Goal: Task Accomplishment & Management: Complete application form

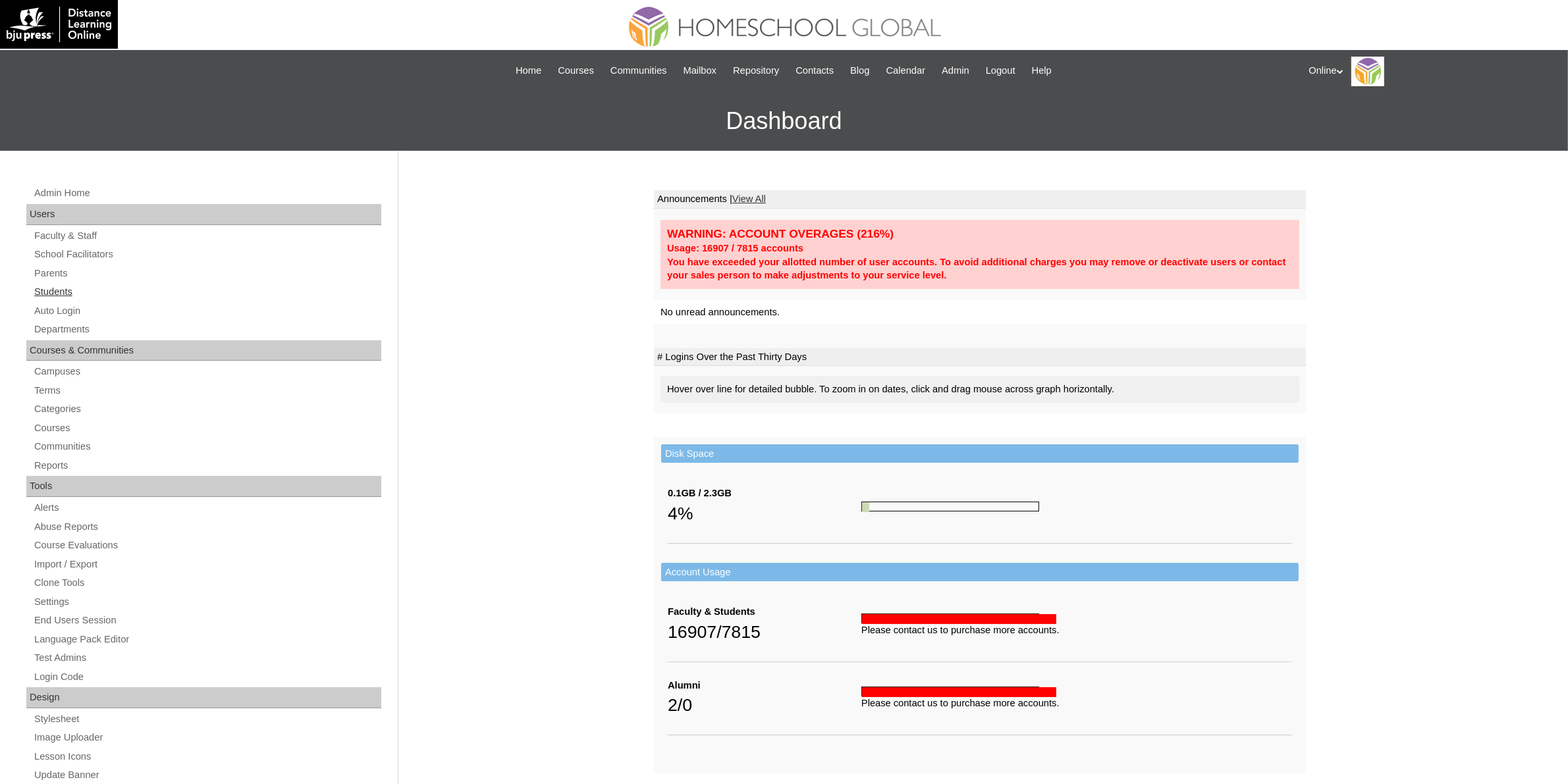
click at [108, 284] on link "Students" at bounding box center [206, 292] width 348 height 16
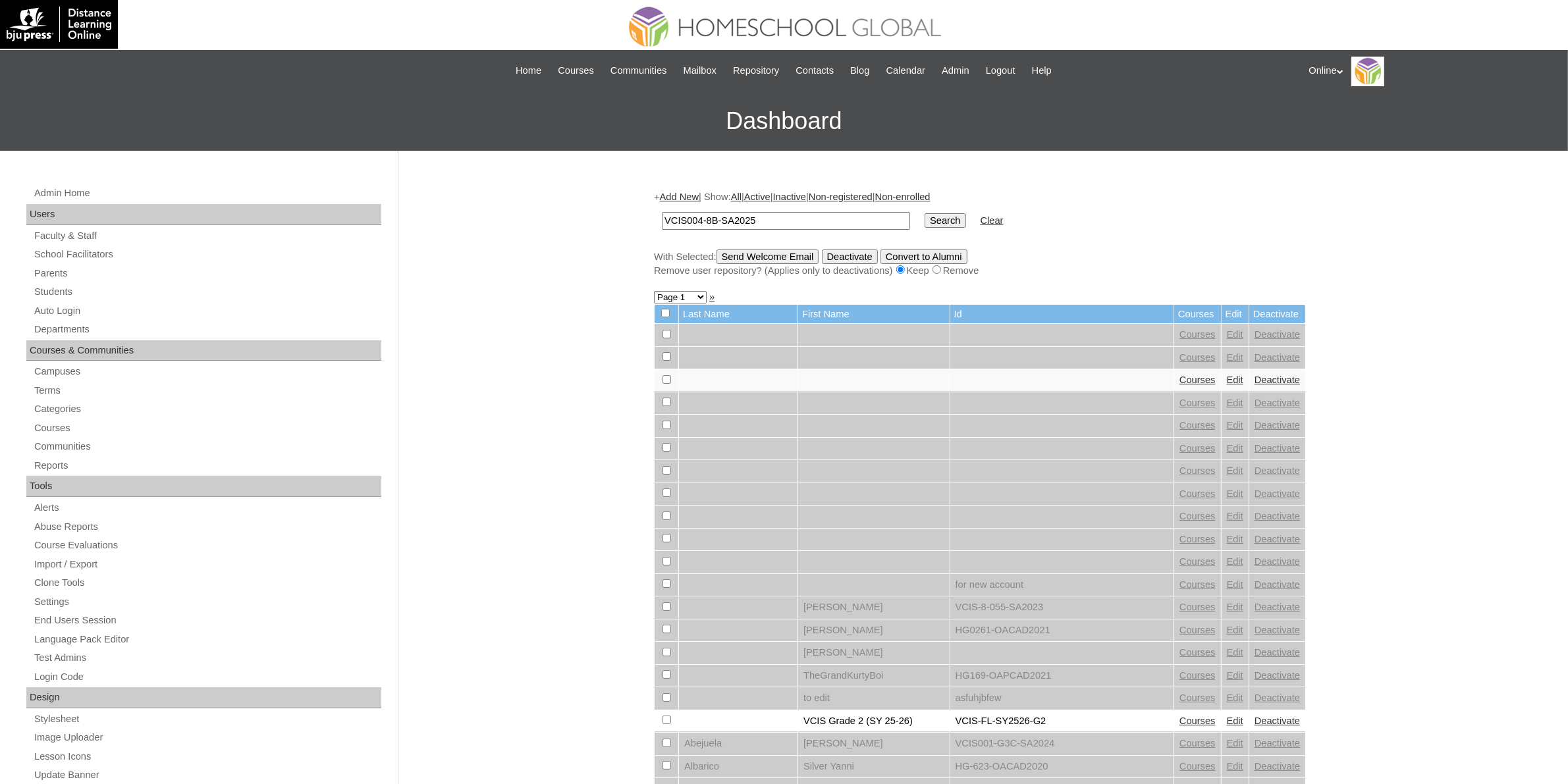
type input "VCIS004-8B-SA2025"
click at [925, 221] on input "Search" at bounding box center [945, 221] width 41 height 15
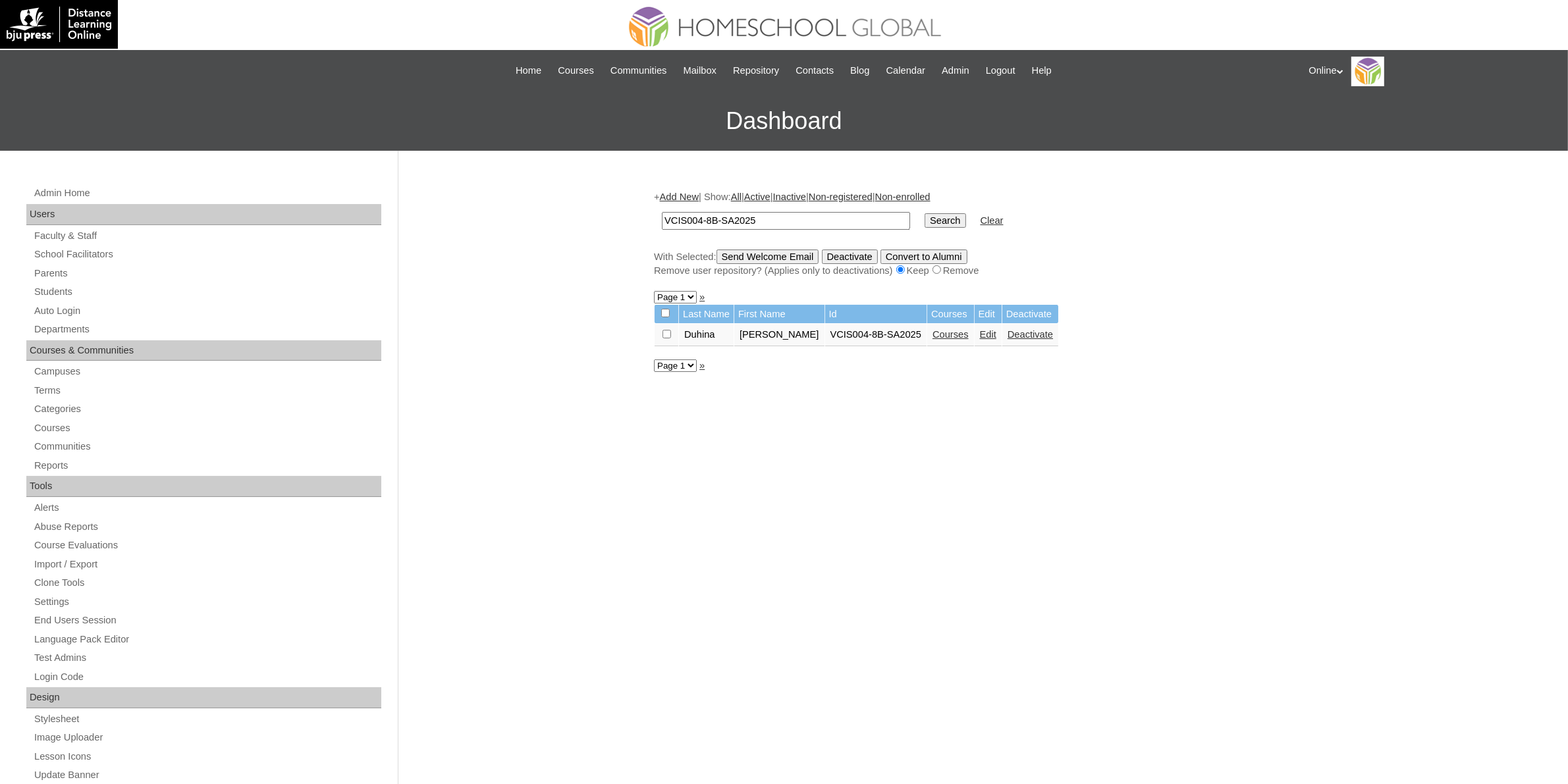
click at [939, 333] on link "Courses" at bounding box center [951, 334] width 36 height 11
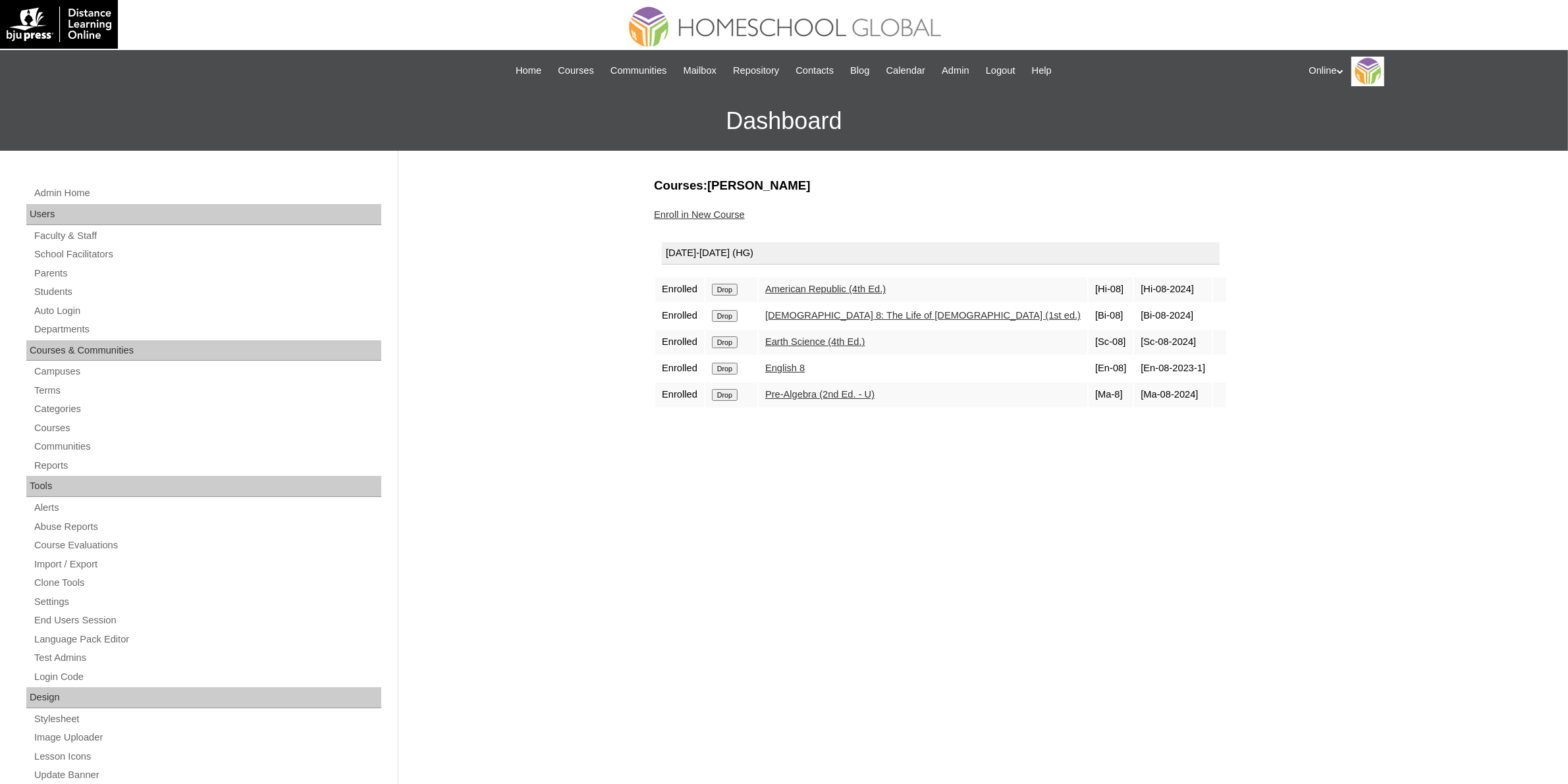
click at [731, 212] on link "Enroll in New Course" at bounding box center [699, 214] width 91 height 11
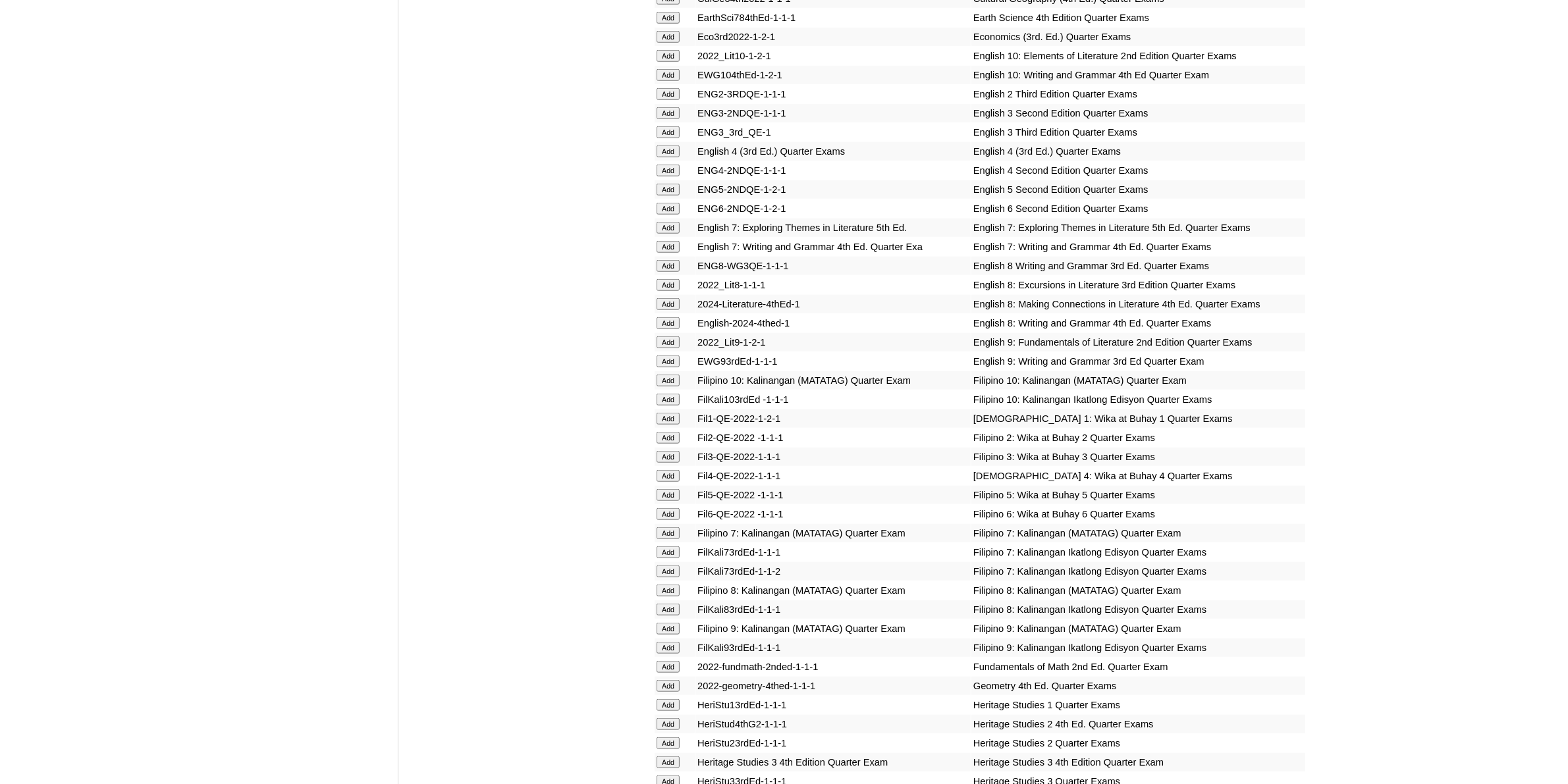
scroll to position [1563, 0]
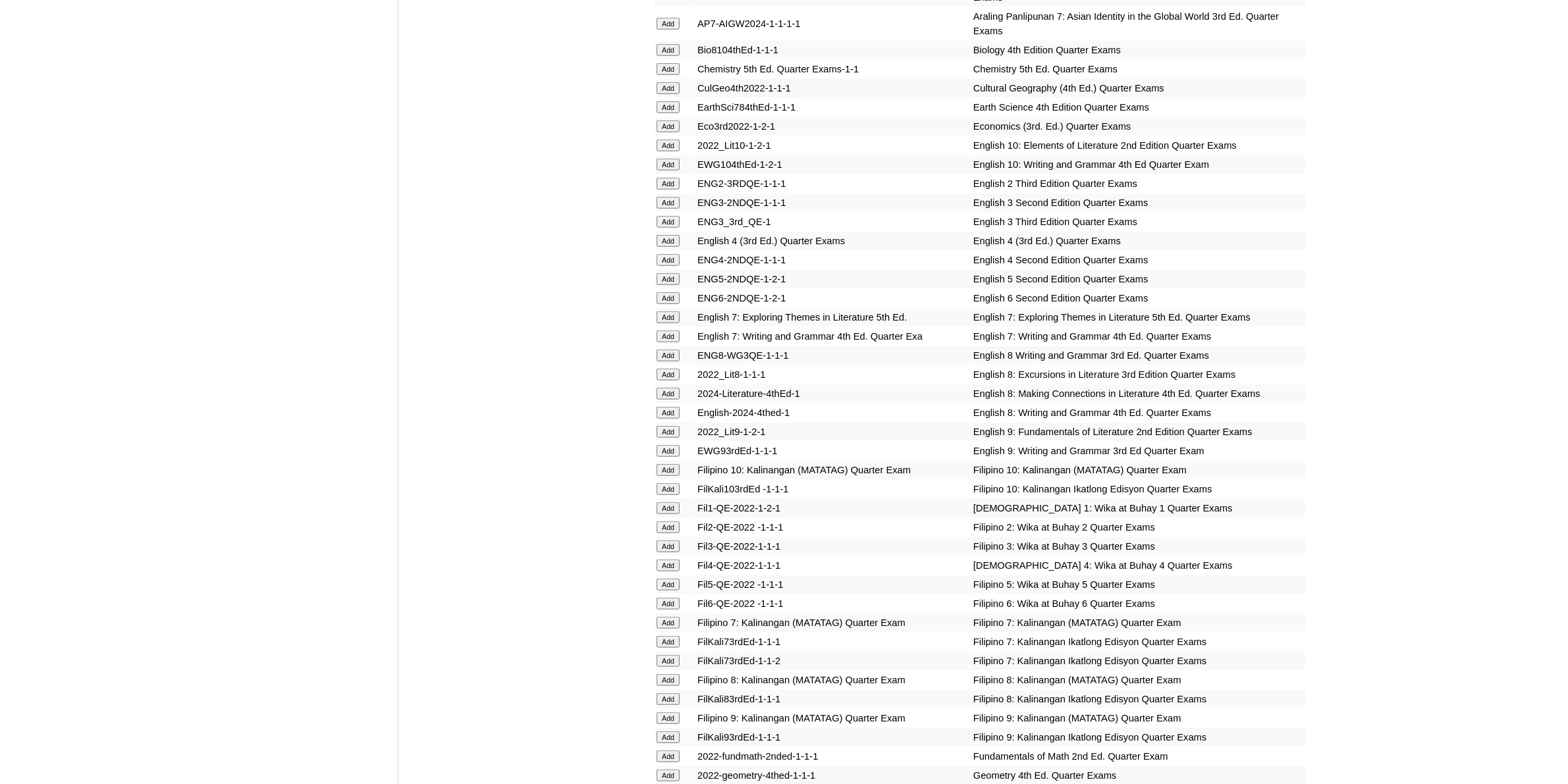
click at [666, 407] on input "Add" at bounding box center [668, 412] width 23 height 12
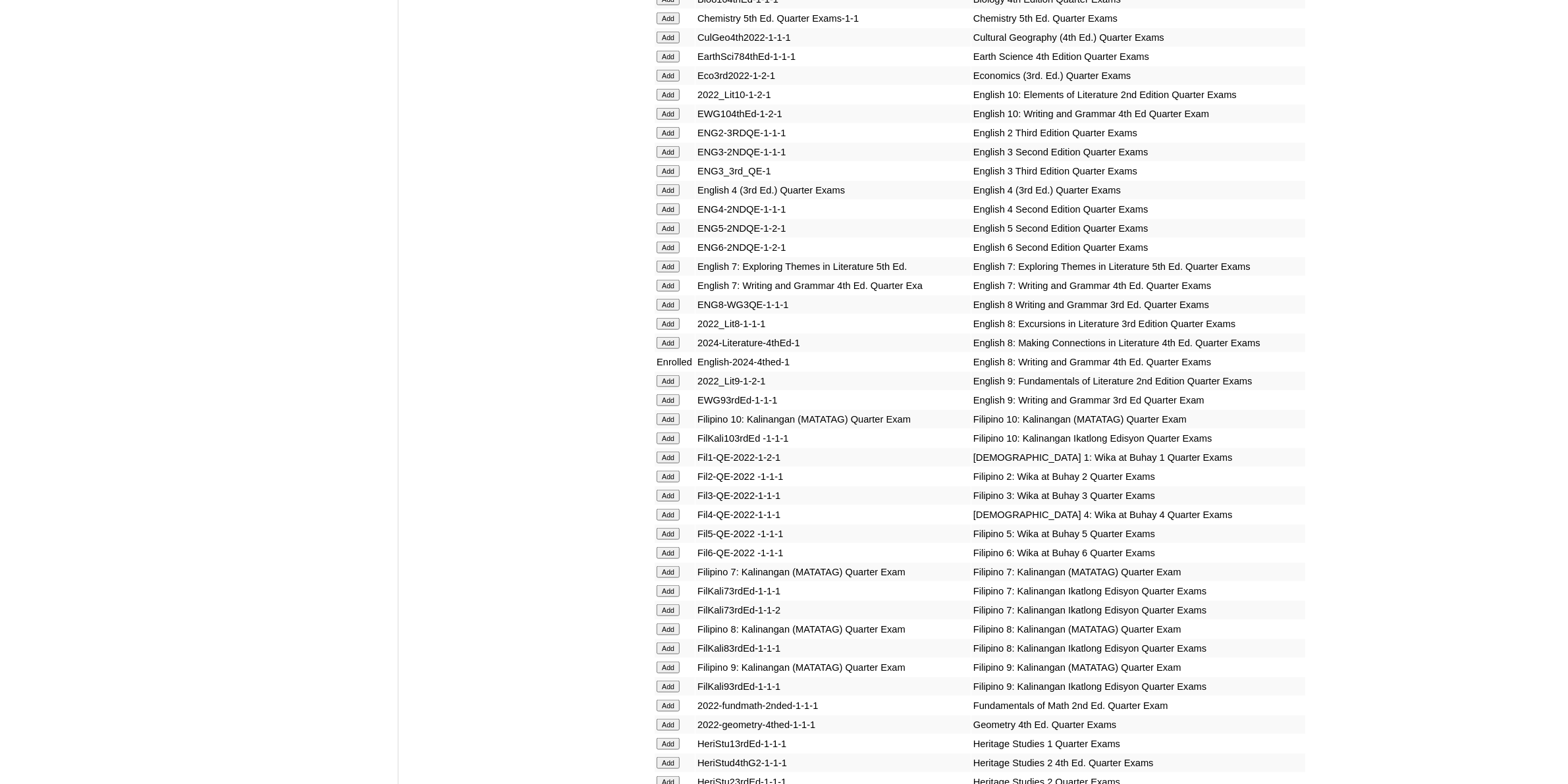
scroll to position [1645, 0]
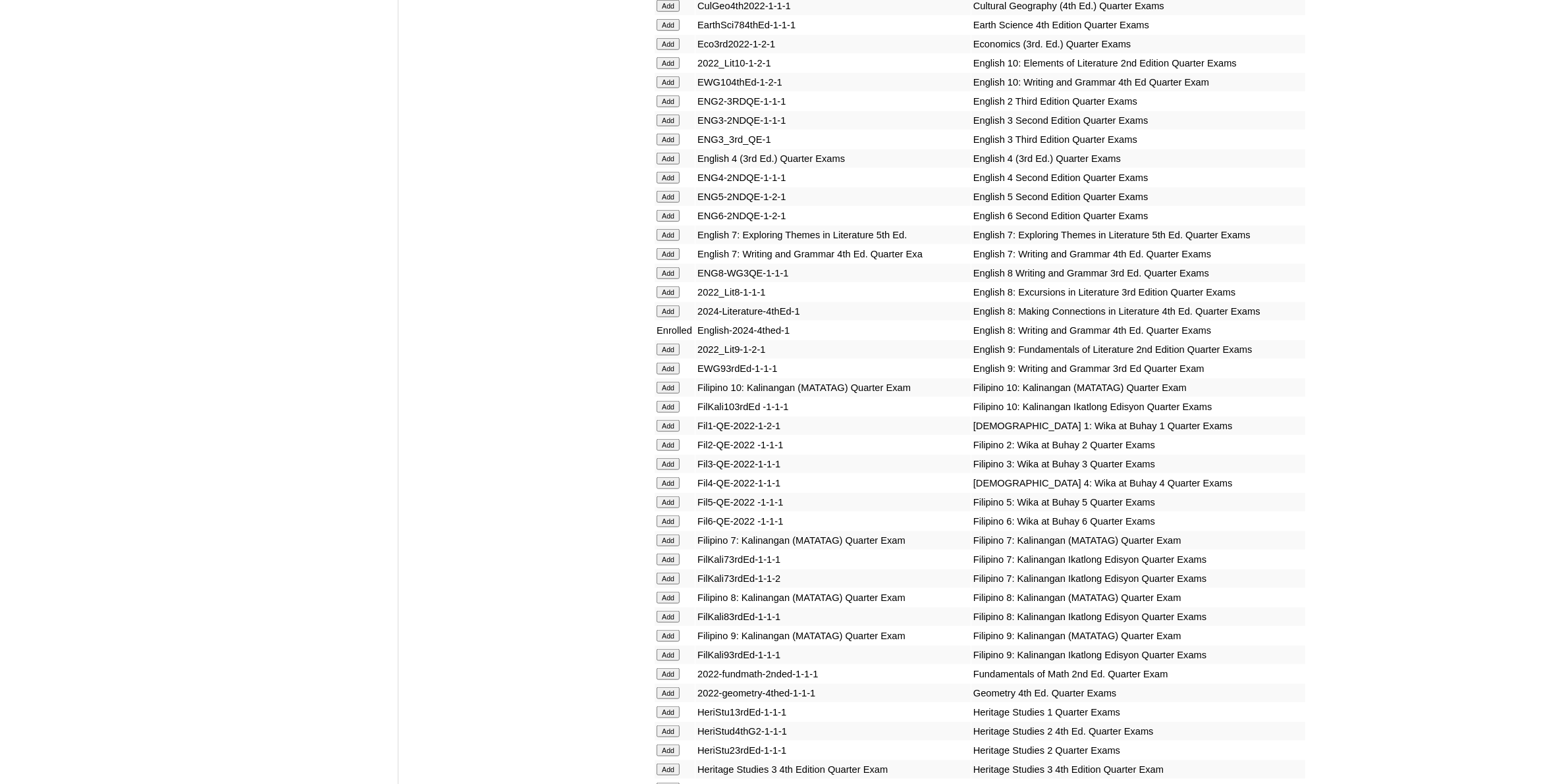
click at [676, 306] on input "Add" at bounding box center [668, 311] width 23 height 12
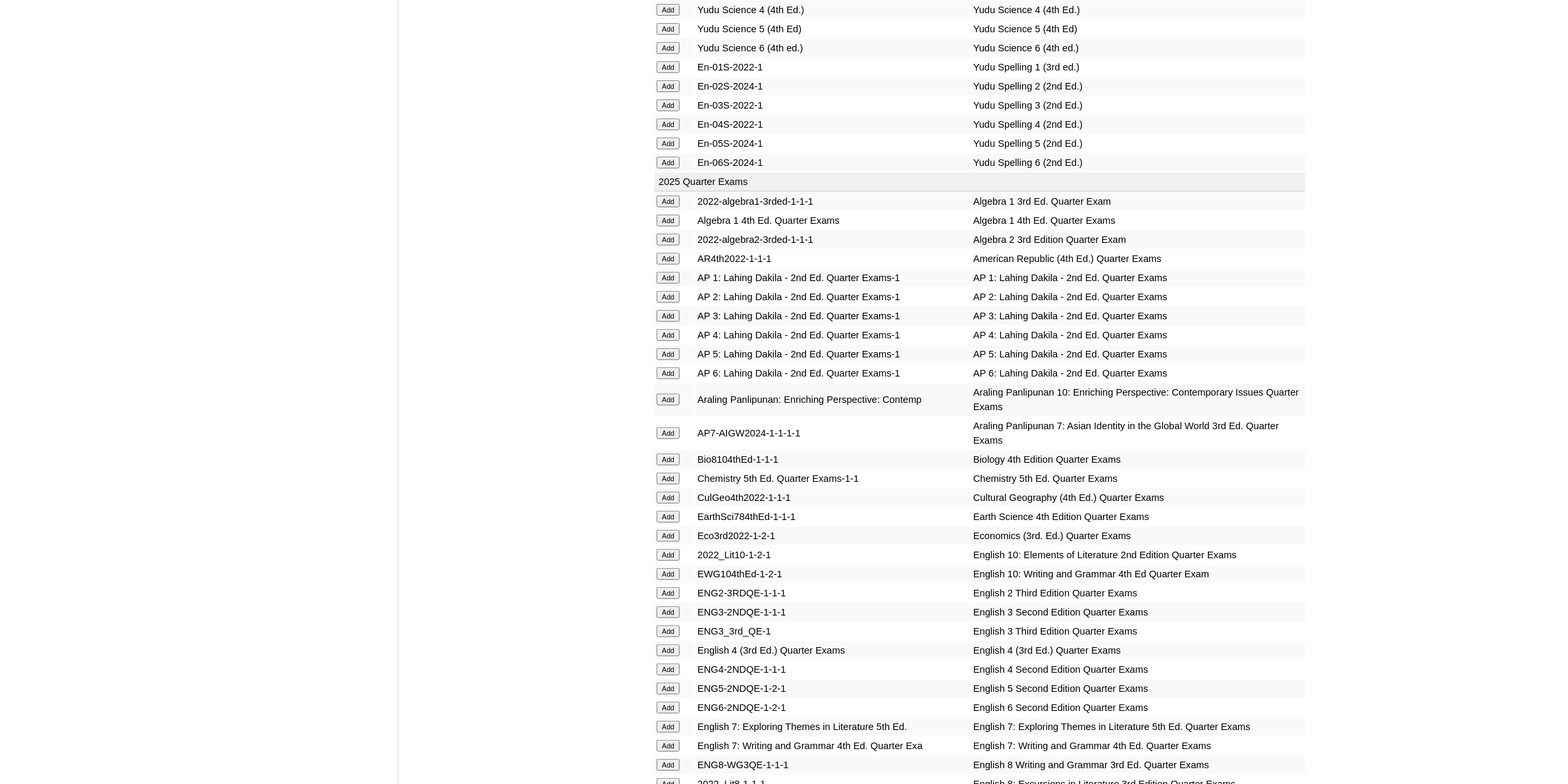
scroll to position [1234, 0]
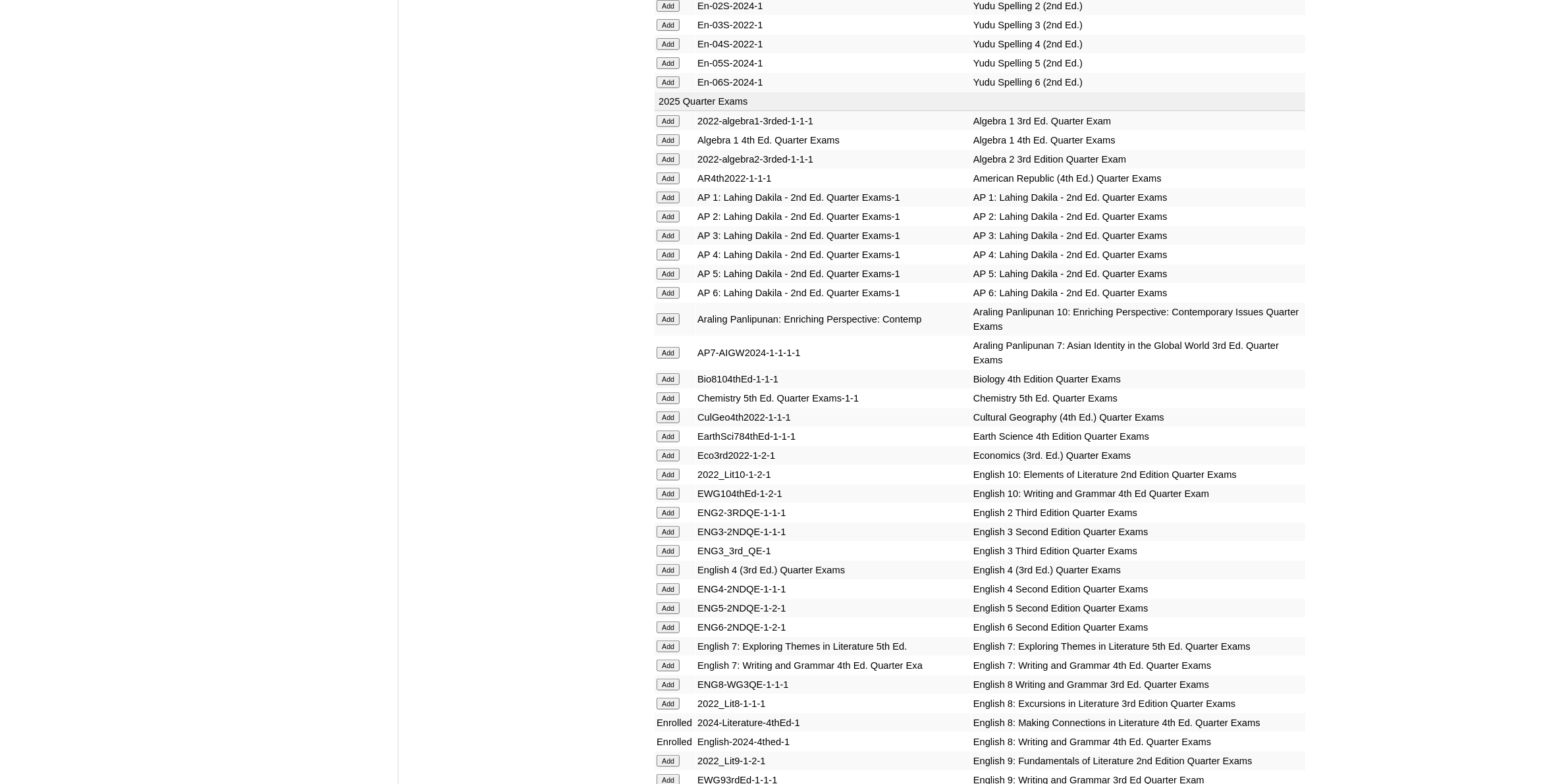
click at [673, 173] on input "Add" at bounding box center [668, 178] width 23 height 12
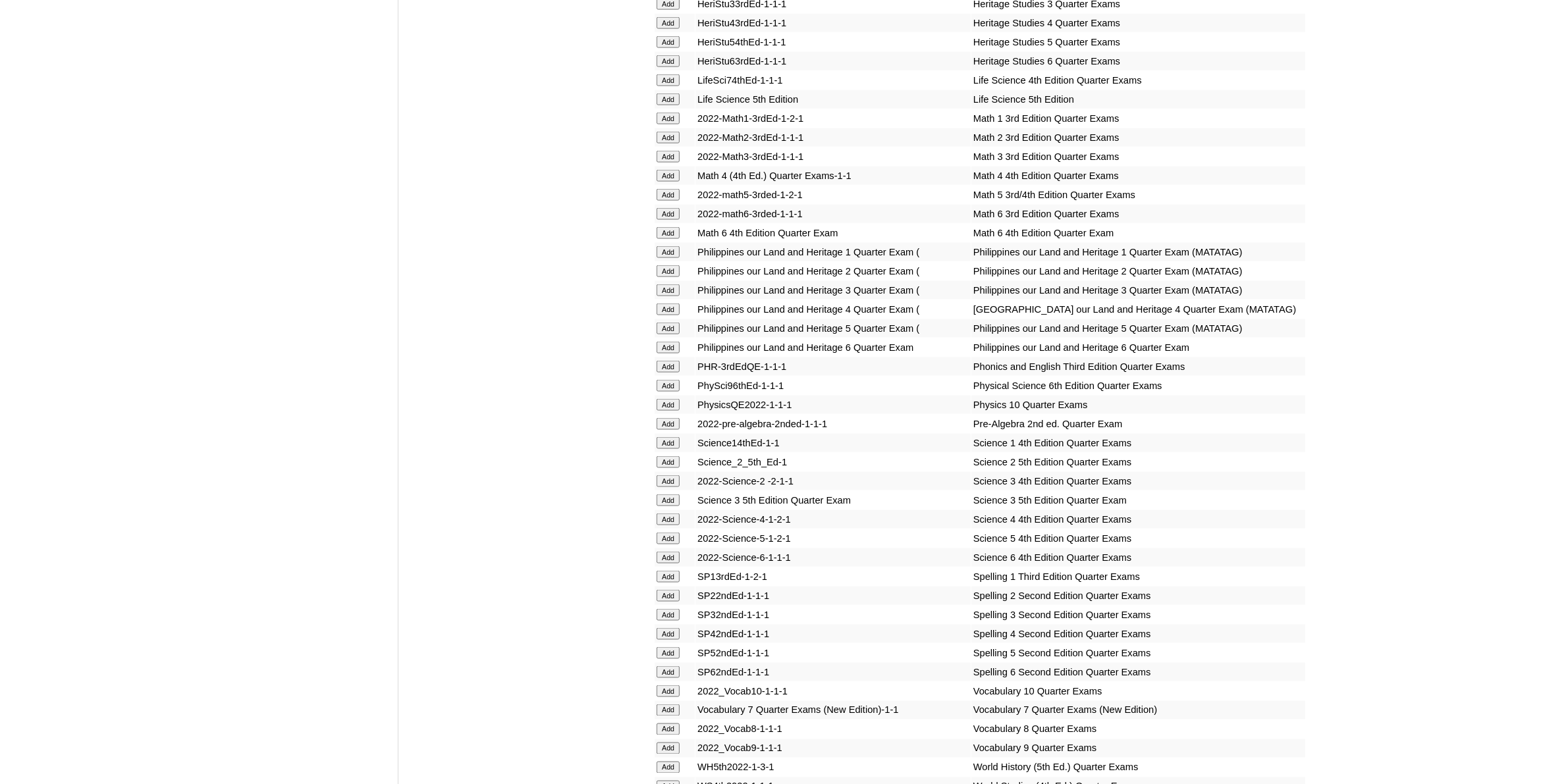
scroll to position [2551, 0]
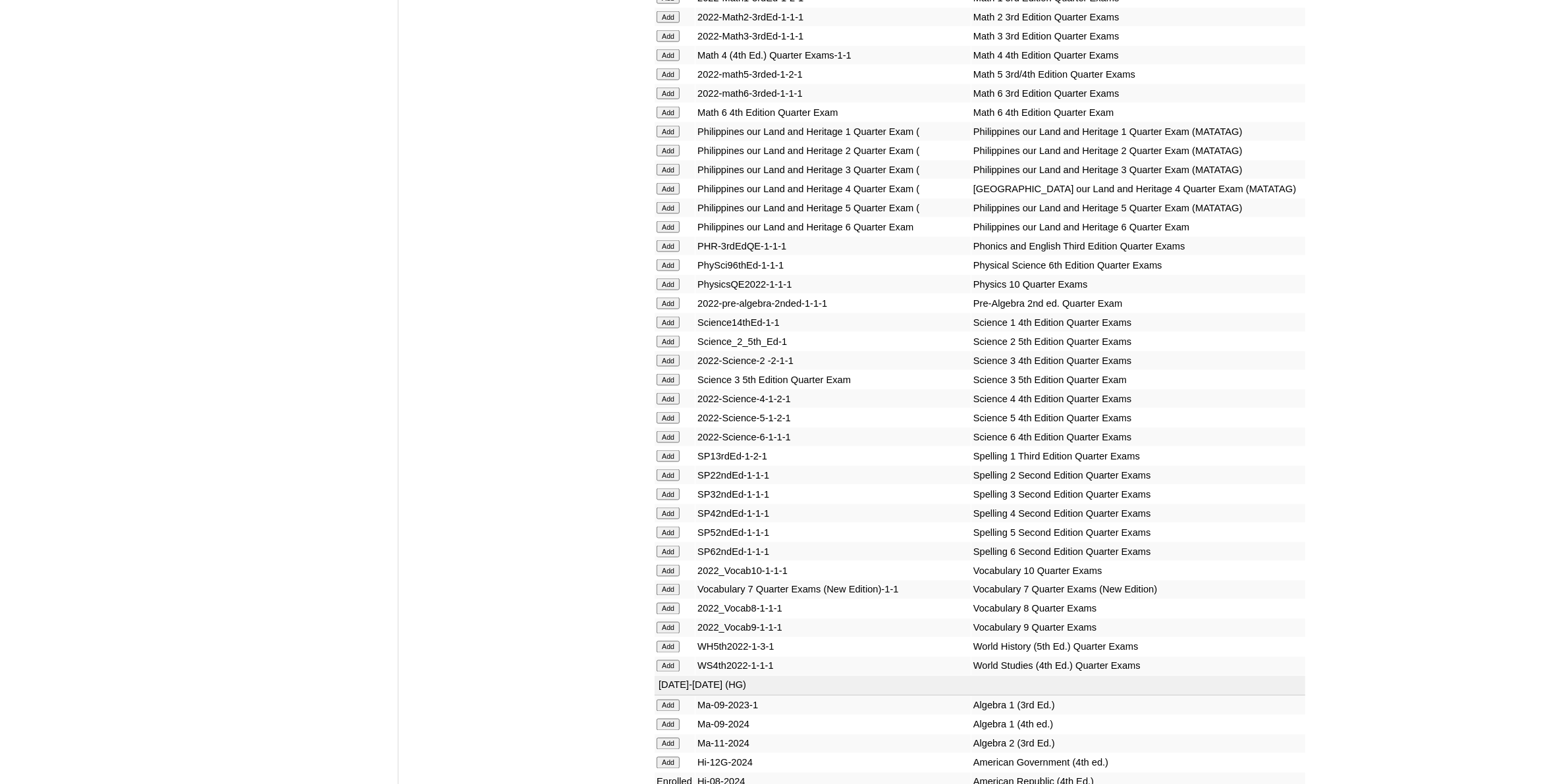
click at [672, 297] on input "Add" at bounding box center [668, 303] width 23 height 12
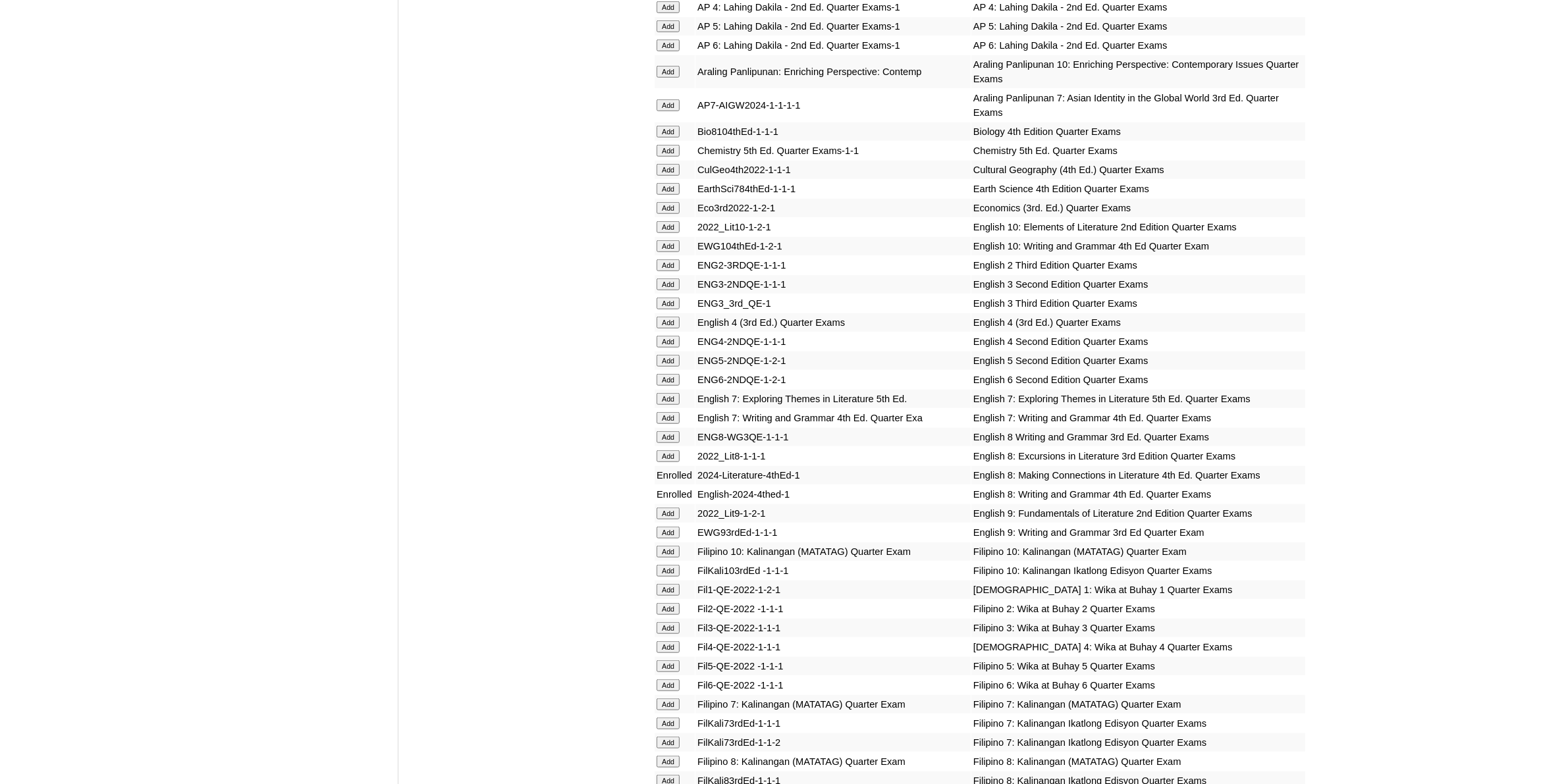
scroll to position [1481, 0]
click at [674, 183] on input "Add" at bounding box center [668, 189] width 23 height 12
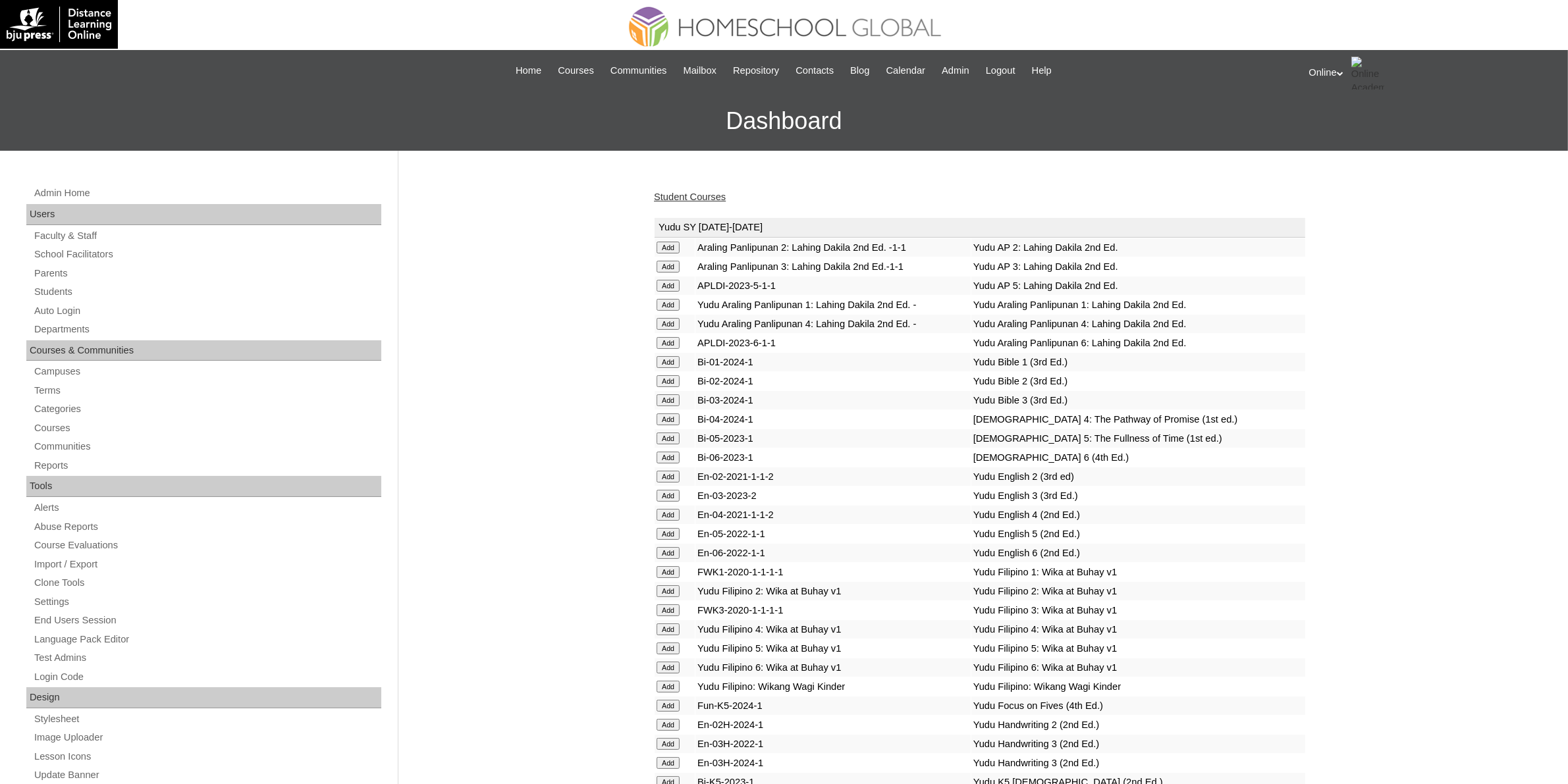
click at [685, 193] on link "Student Courses" at bounding box center [690, 196] width 72 height 11
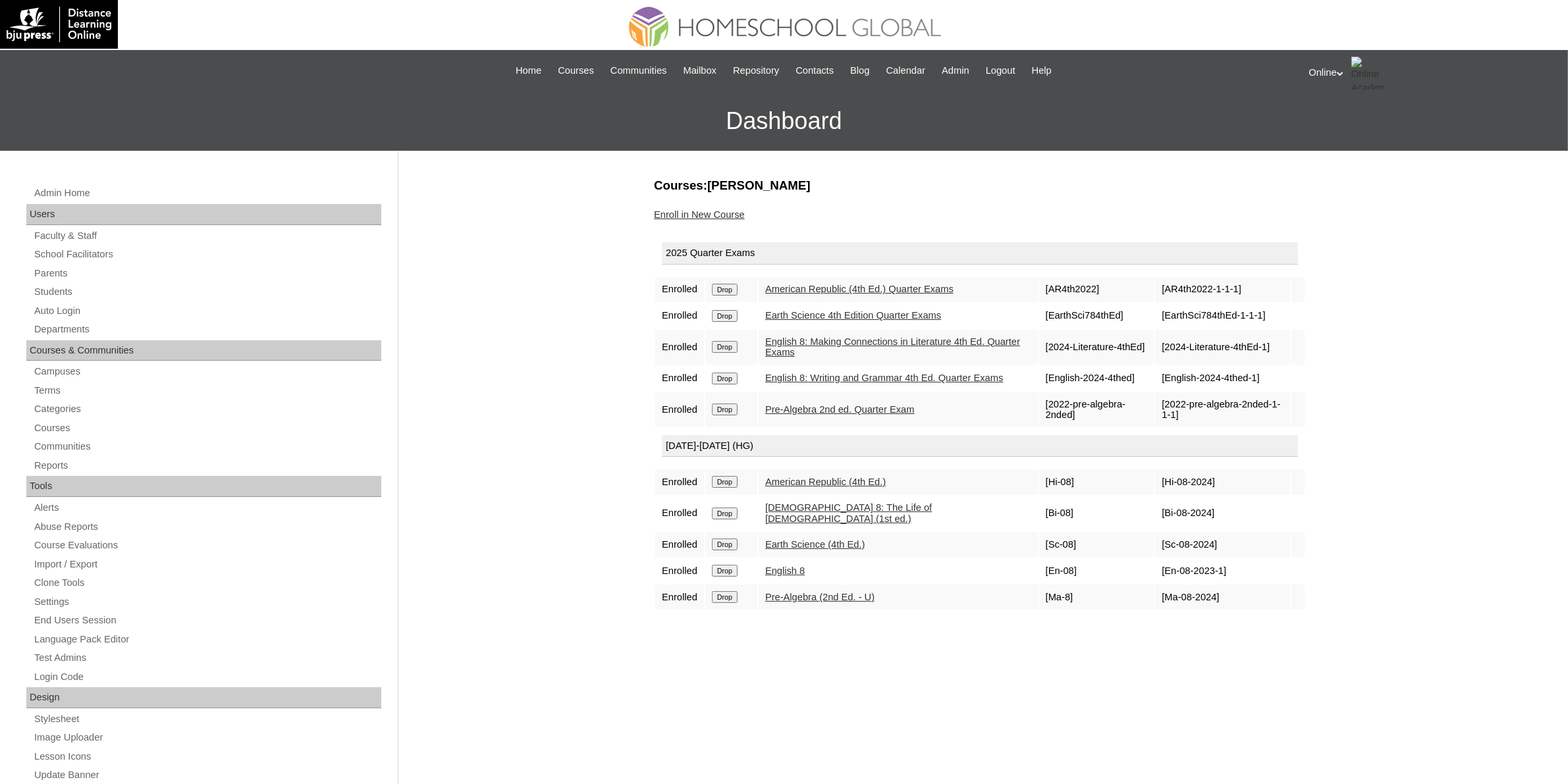
click at [719, 211] on link "Enroll in New Course" at bounding box center [699, 214] width 91 height 11
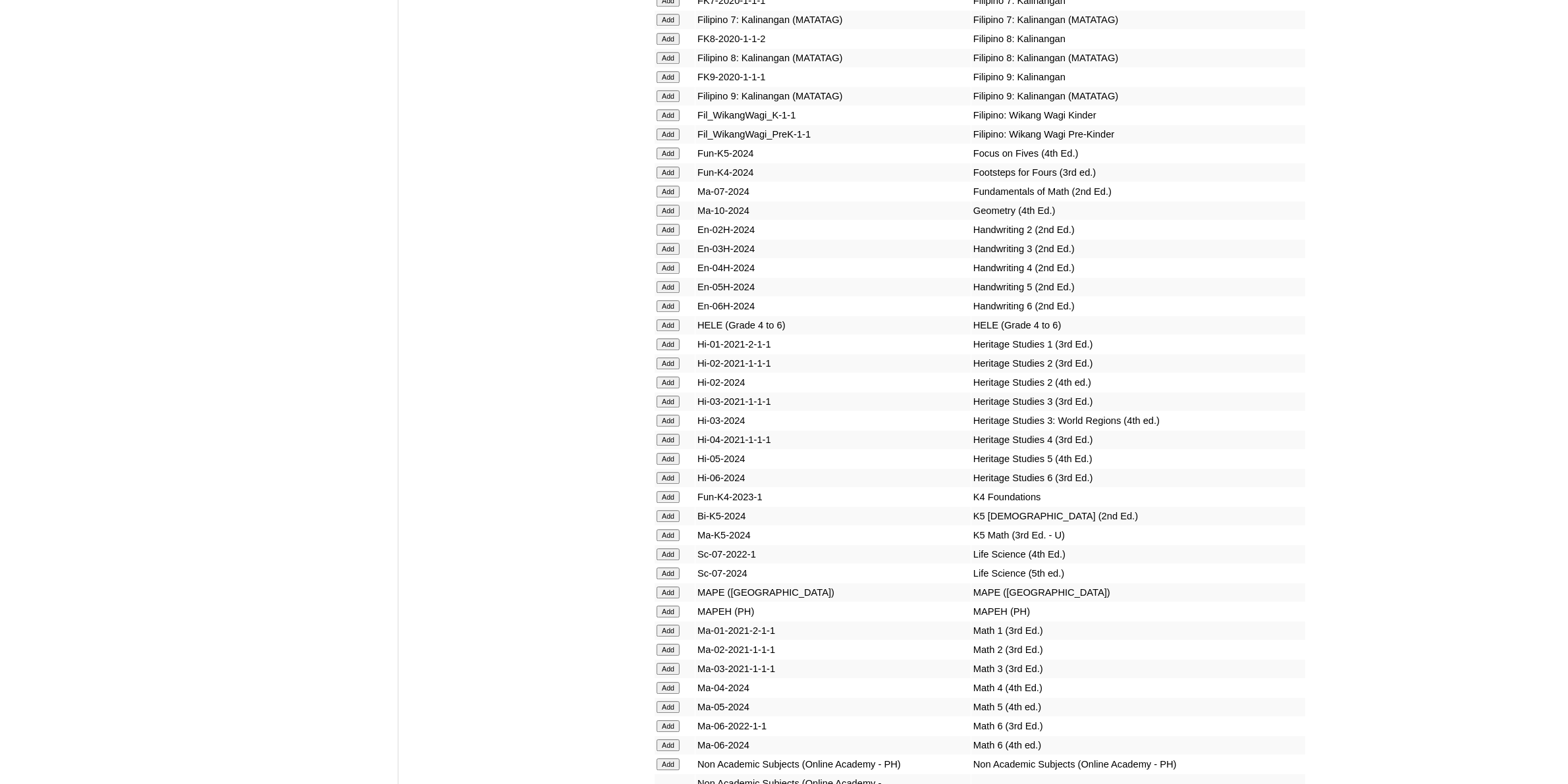
scroll to position [4772, 0]
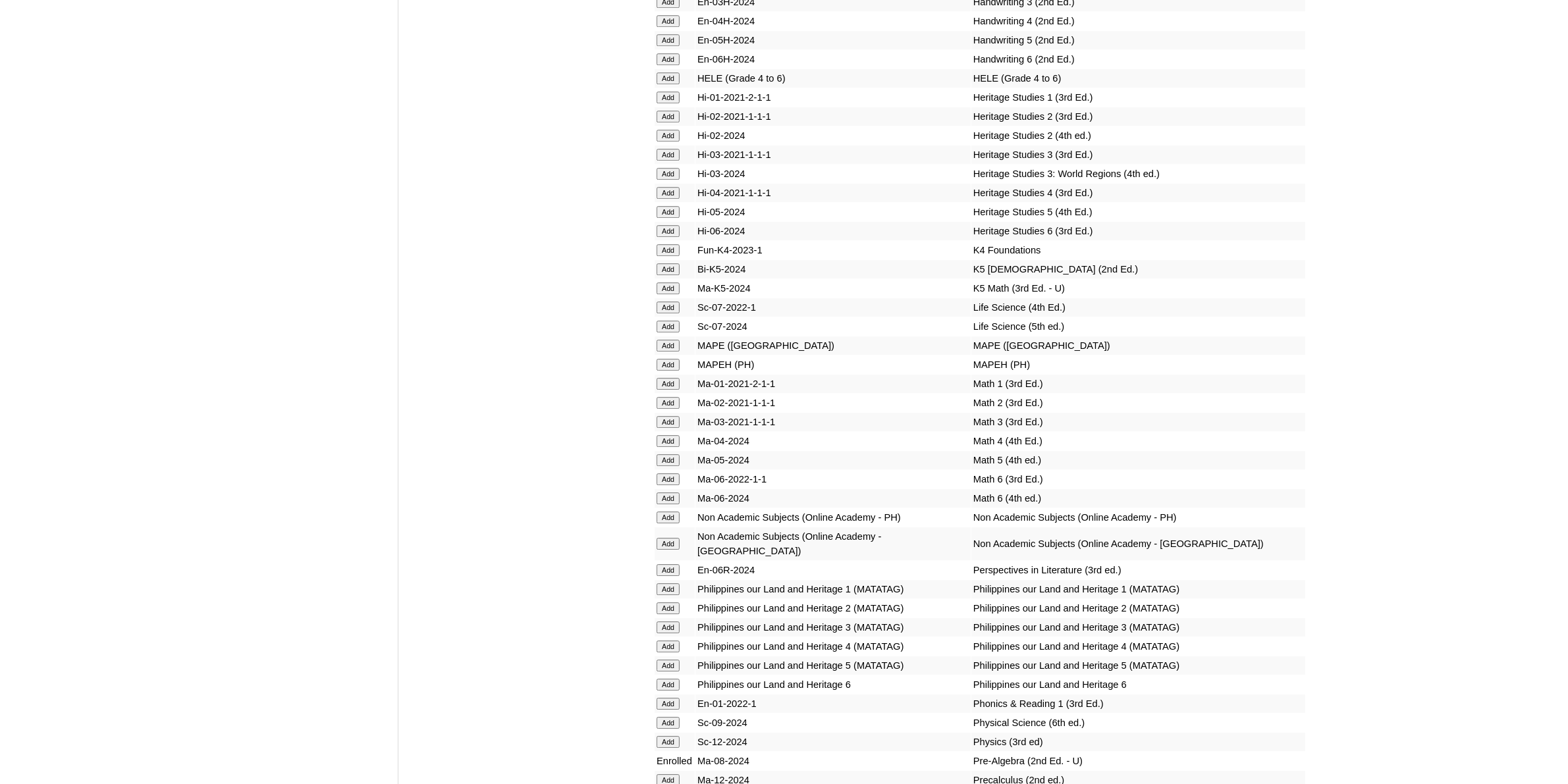
click at [679, 538] on input "Add" at bounding box center [668, 544] width 23 height 12
click at [678, 538] on input "Add" at bounding box center [668, 544] width 23 height 12
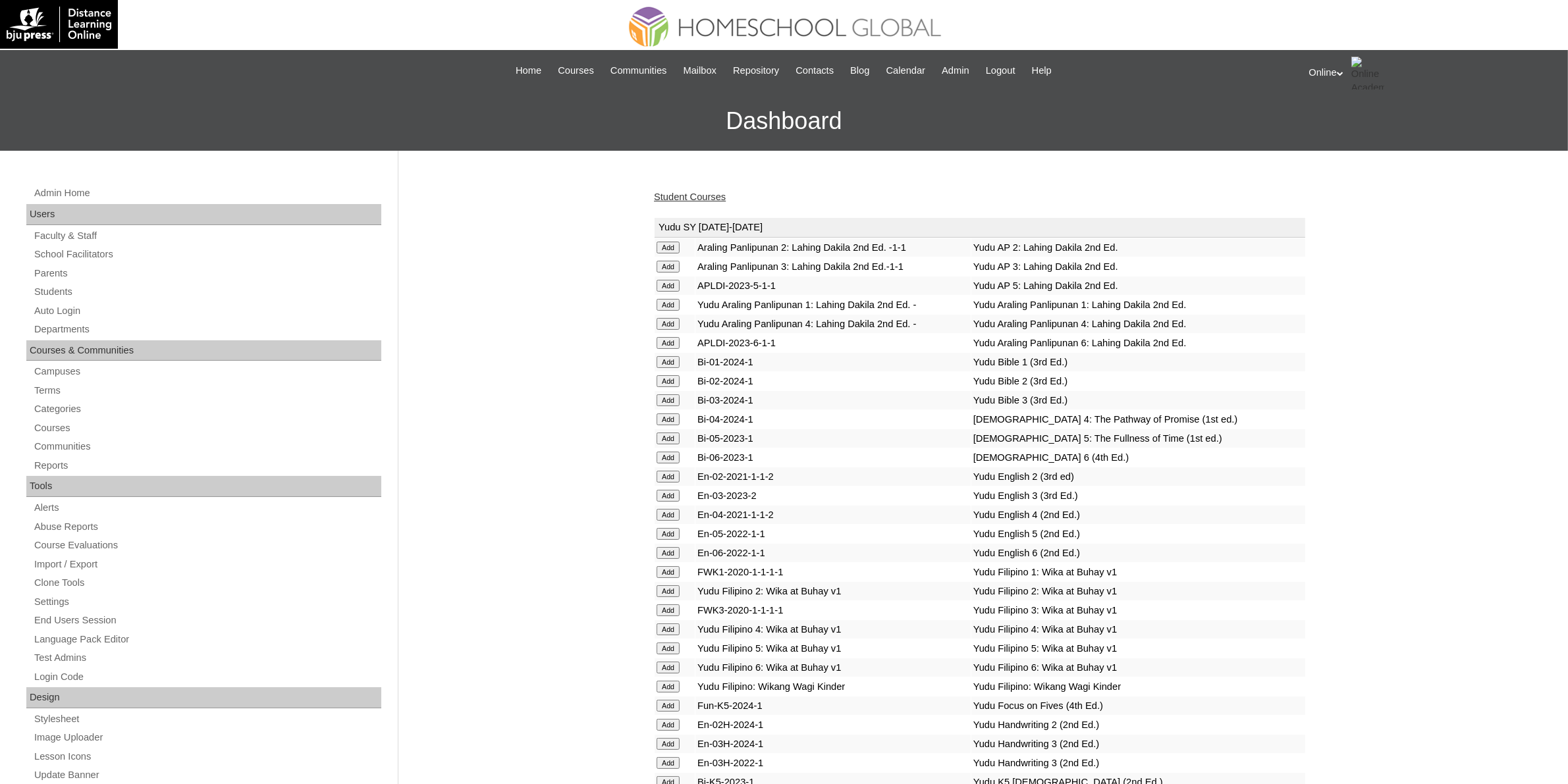
click at [718, 200] on link "Student Courses" at bounding box center [690, 196] width 72 height 11
